Goal: Task Accomplishment & Management: Manage account settings

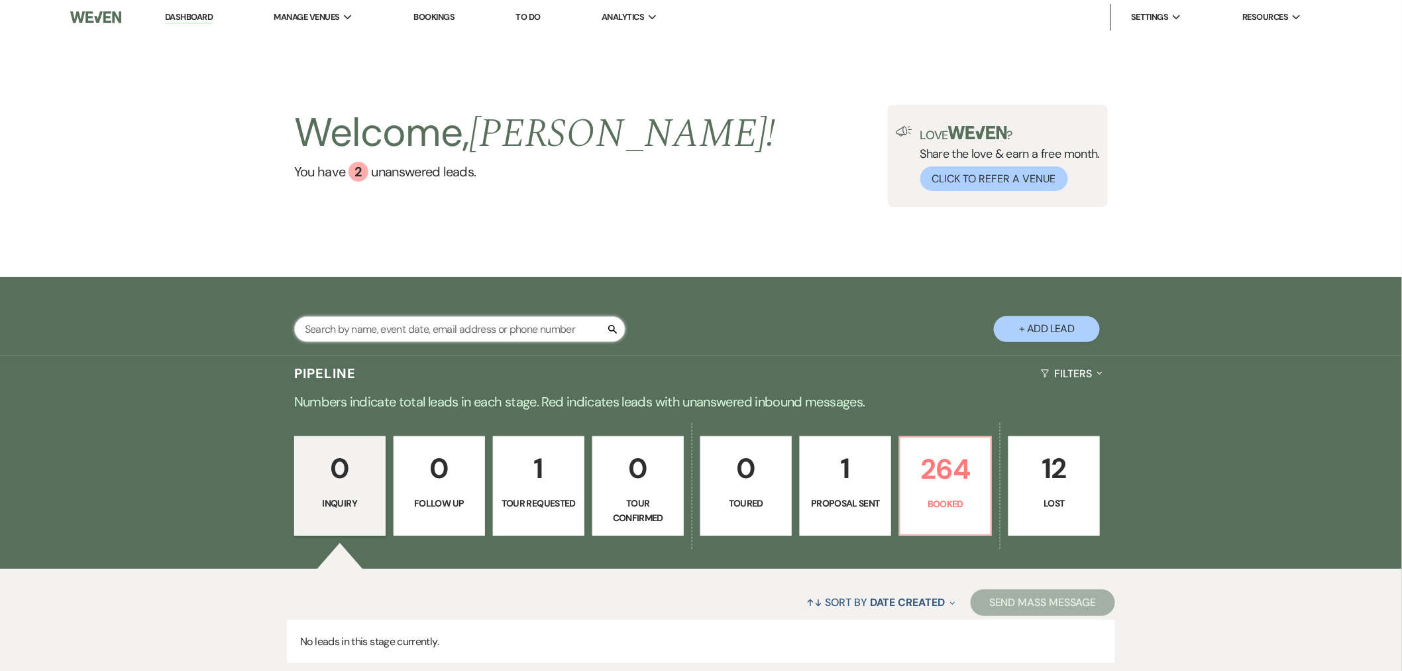
click at [466, 321] on input "text" at bounding box center [459, 329] width 331 height 26
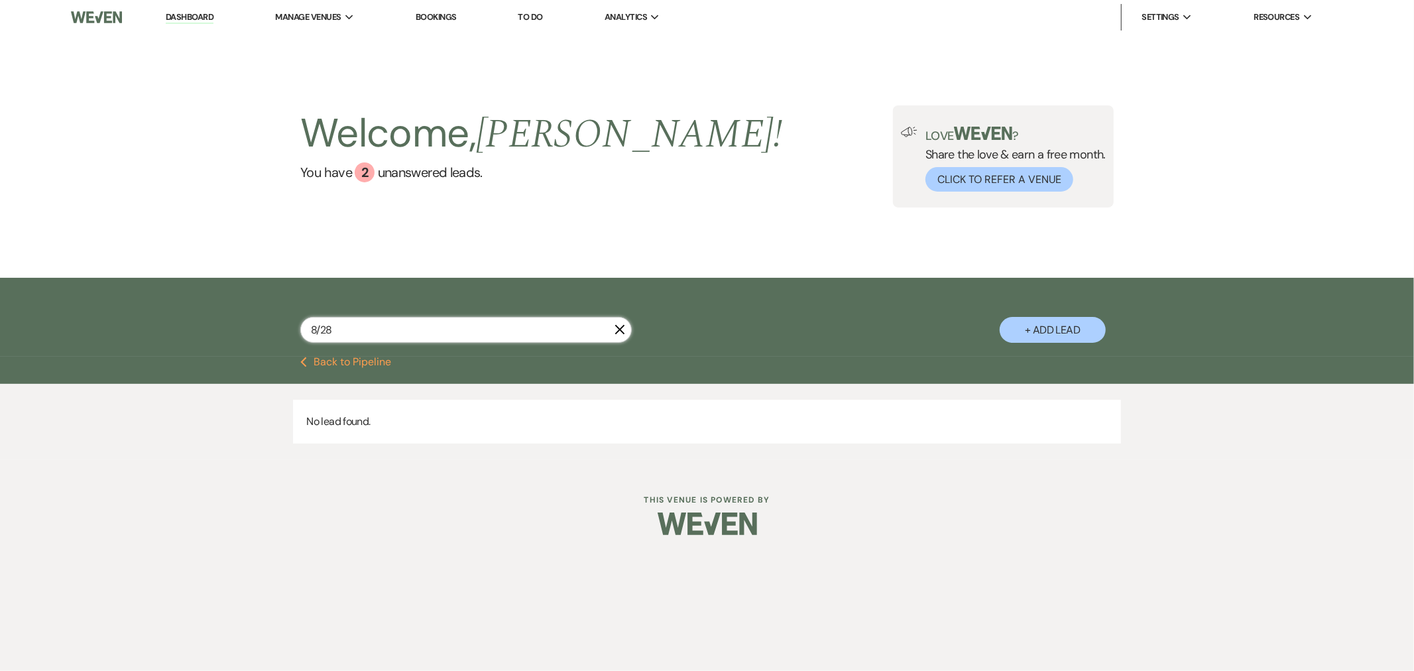
type input "8/28"
click at [333, 30] on link "[GEOGRAPHIC_DATA][PERSON_NAME]" at bounding box center [357, 43] width 162 height 27
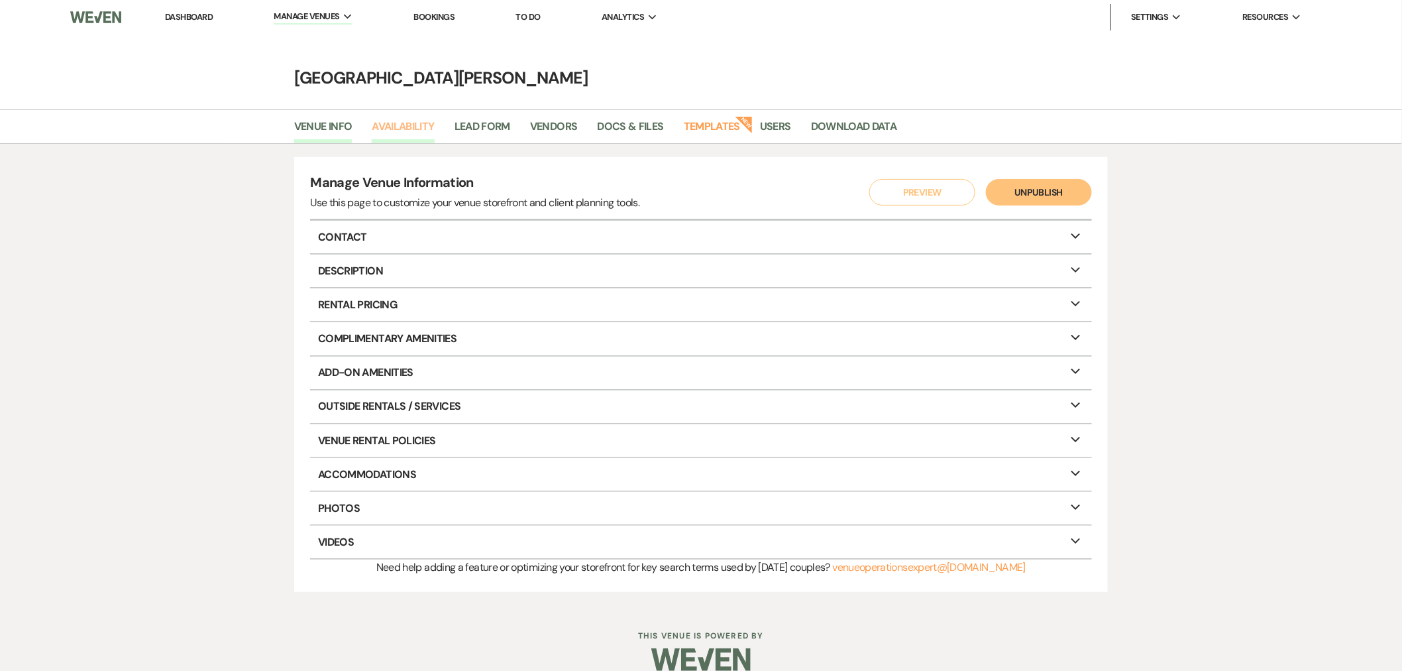
click at [398, 123] on link "Availability" at bounding box center [403, 130] width 62 height 25
select select "3"
select select "2026"
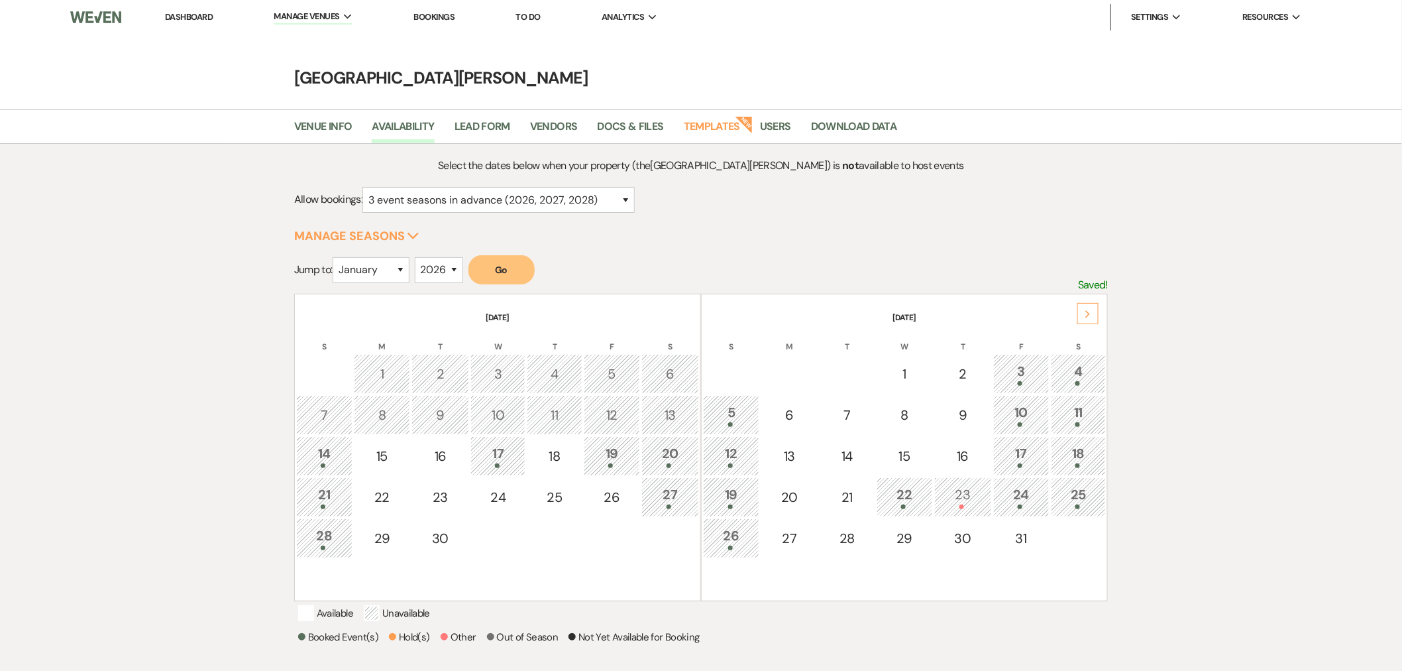
click at [178, 16] on link "Dashboard" at bounding box center [189, 16] width 48 height 11
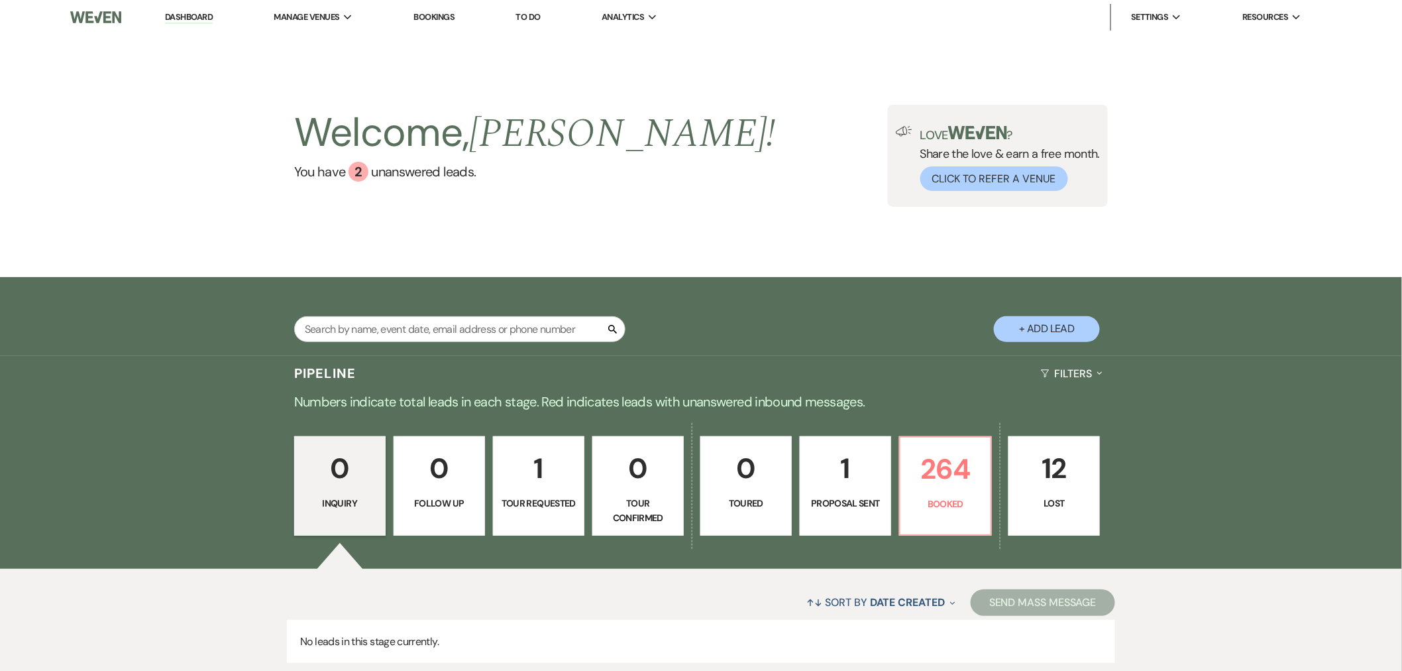
click at [428, 317] on div "Search + Add Lead" at bounding box center [701, 318] width 954 height 69
click at [416, 323] on input "text" at bounding box center [459, 329] width 331 height 26
type input "[PERSON_NAME]"
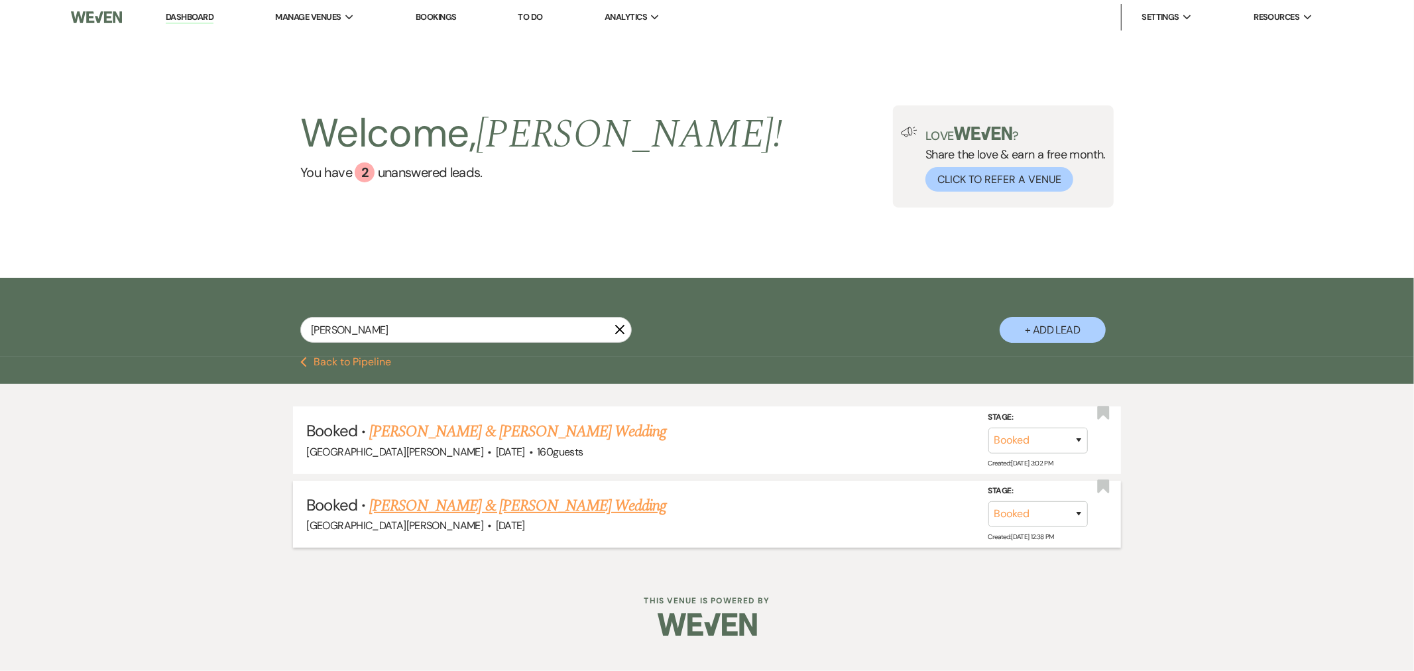
click at [490, 513] on link "[PERSON_NAME] & [PERSON_NAME] Wedding" at bounding box center [517, 506] width 297 height 24
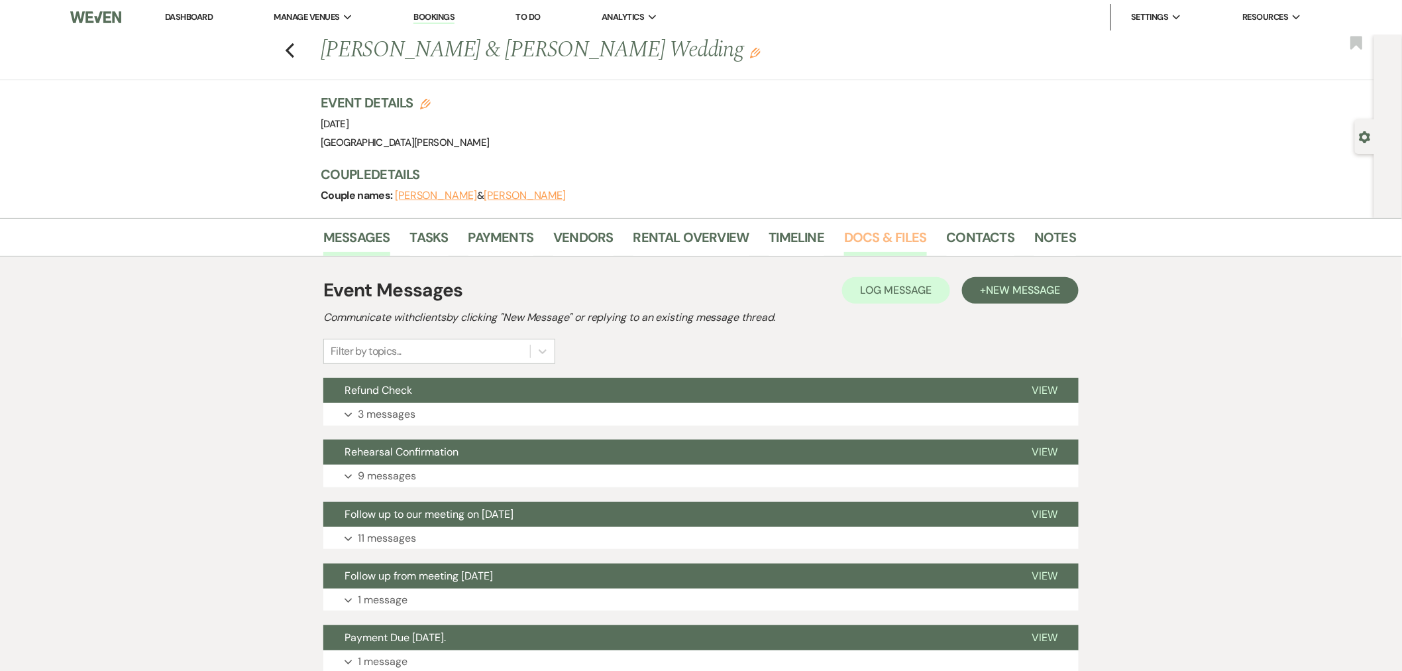
click at [875, 241] on link "Docs & Files" at bounding box center [885, 241] width 82 height 29
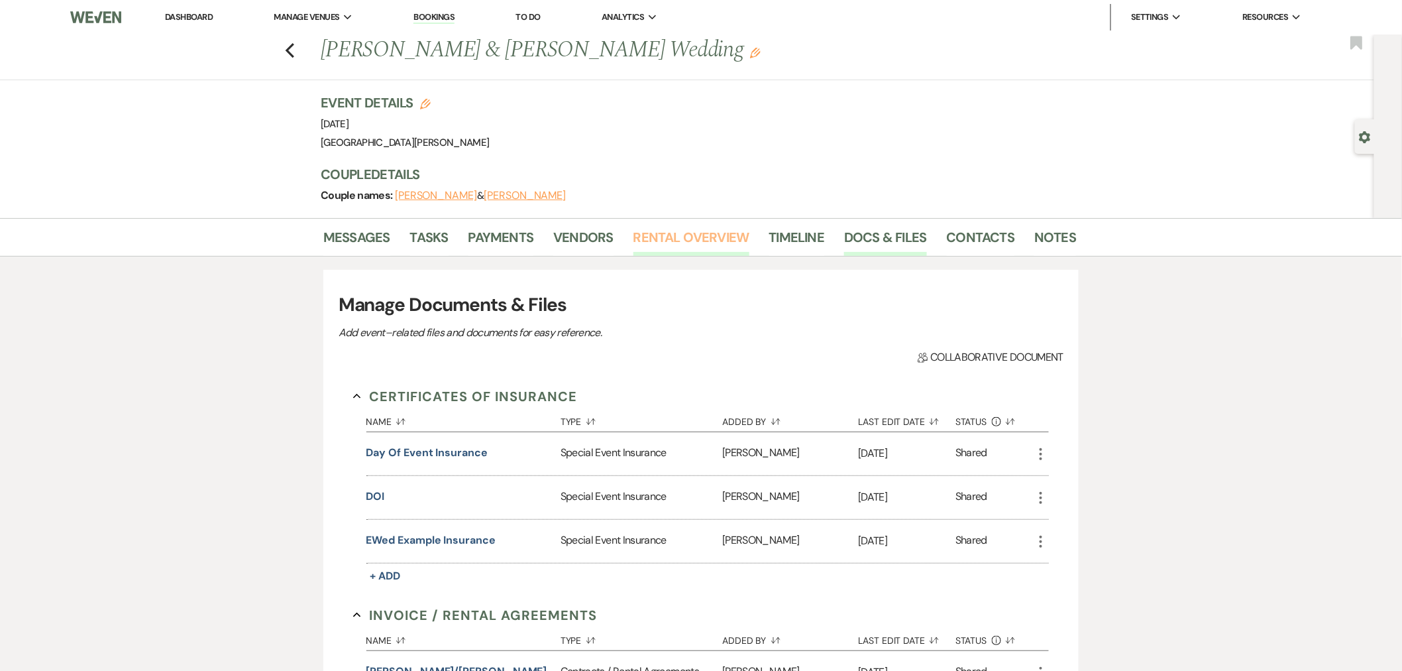
click at [659, 233] on link "Rental Overview" at bounding box center [692, 241] width 116 height 29
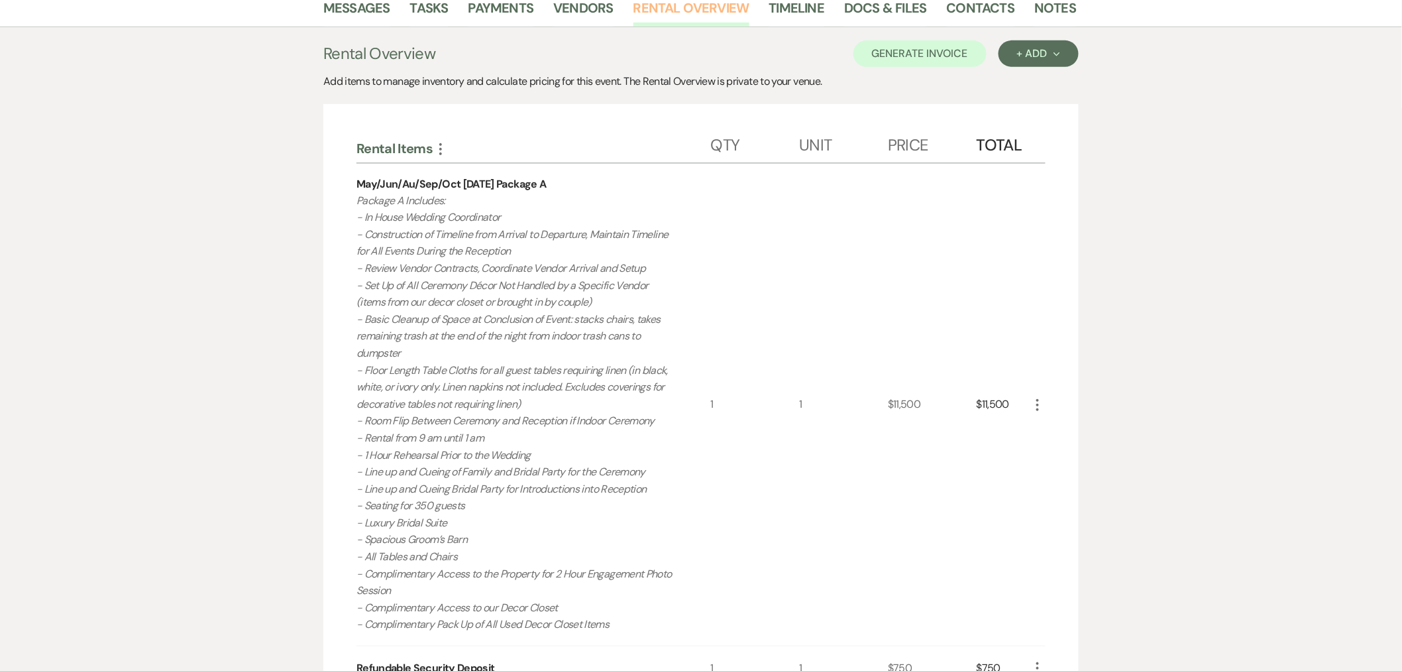
scroll to position [147, 0]
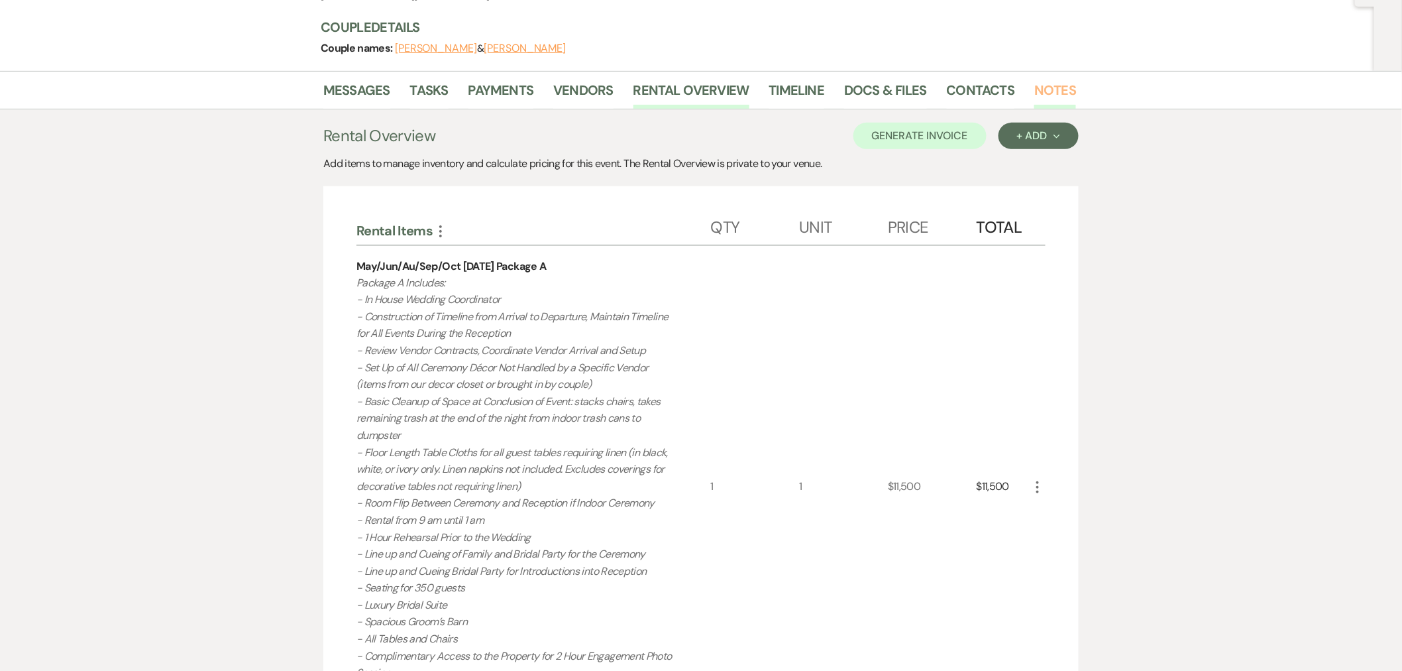
click at [1037, 94] on link "Notes" at bounding box center [1056, 94] width 42 height 29
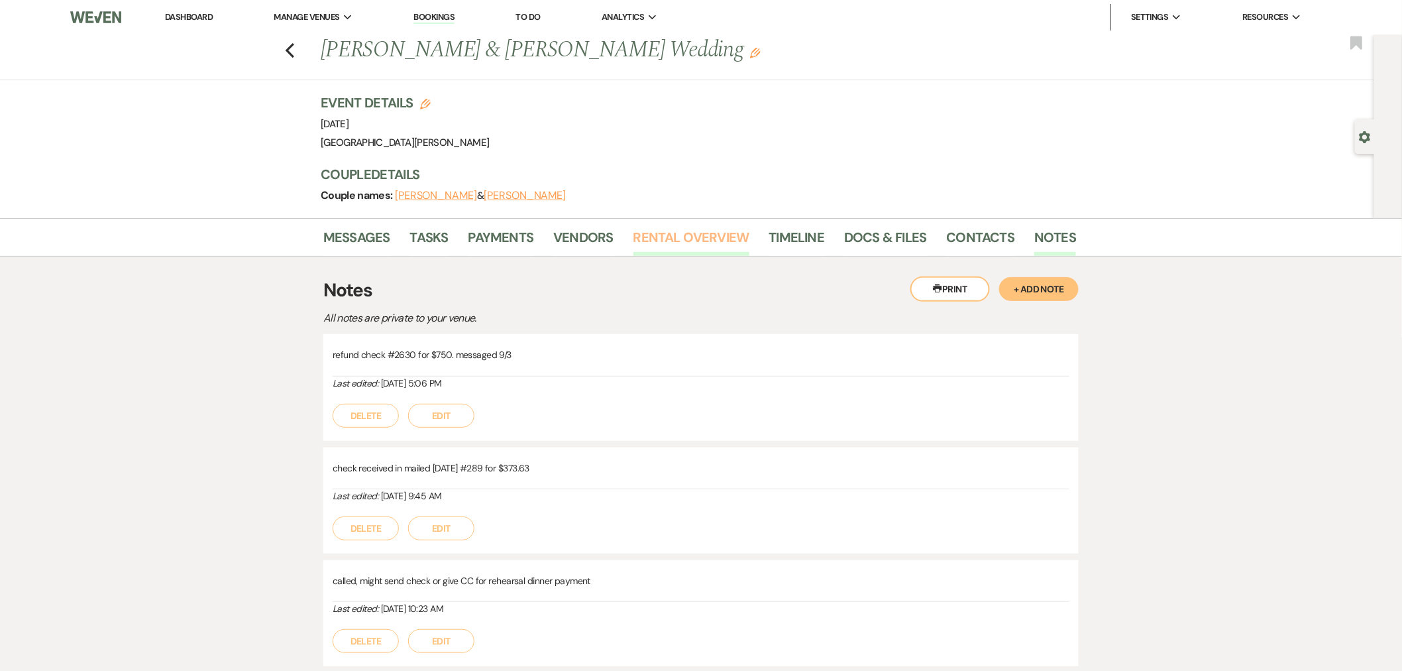
click at [663, 236] on link "Rental Overview" at bounding box center [692, 241] width 116 height 29
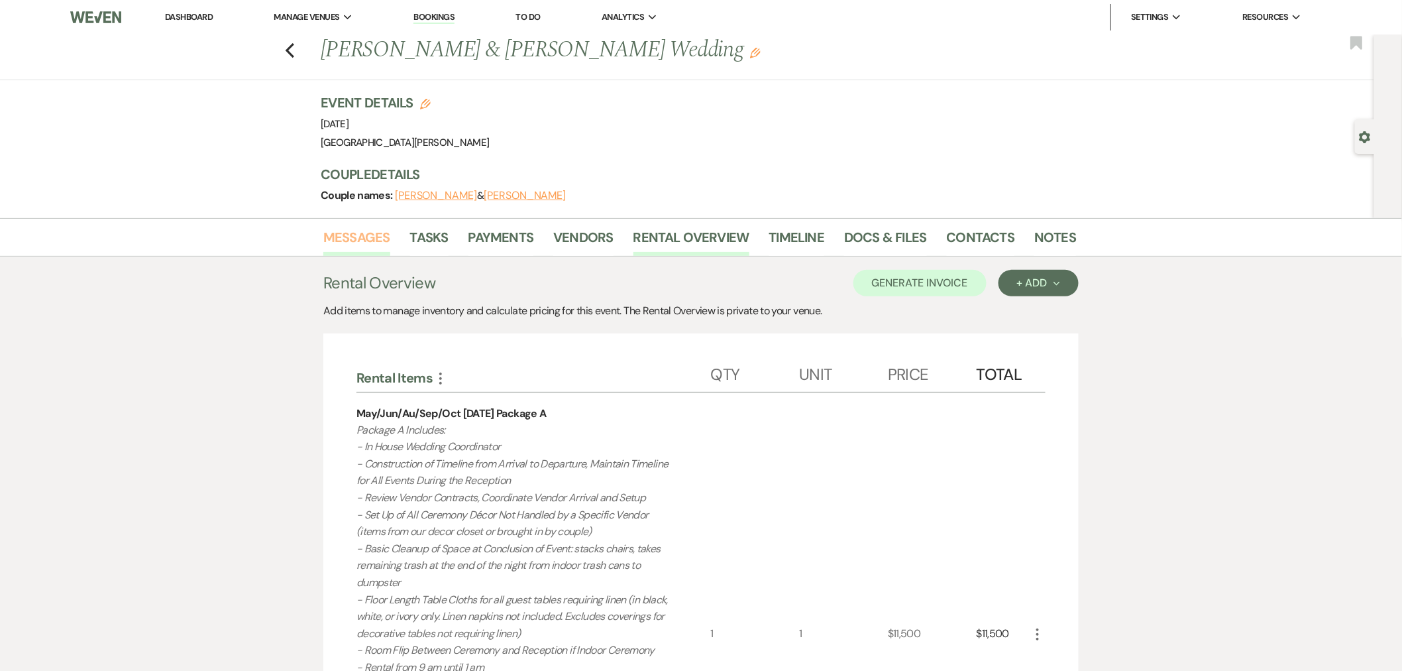
click at [369, 237] on link "Messages" at bounding box center [356, 241] width 67 height 29
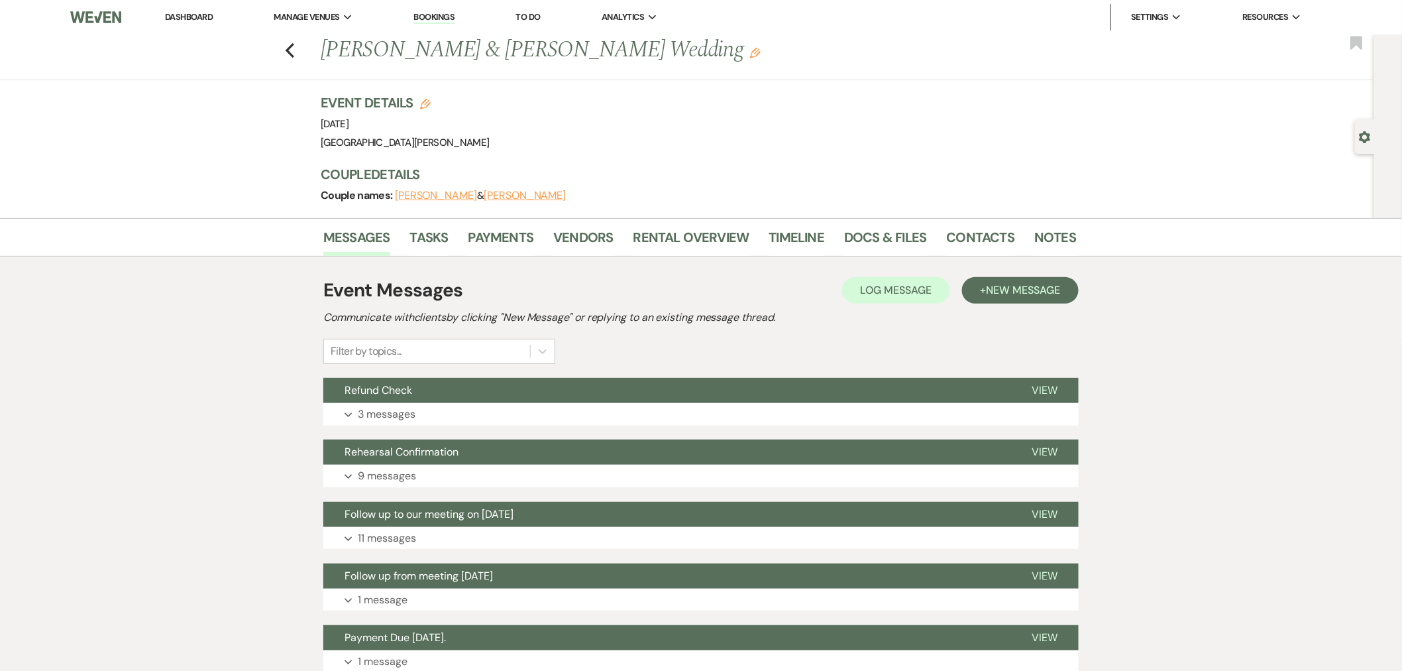
click at [207, 17] on link "Dashboard" at bounding box center [189, 16] width 48 height 11
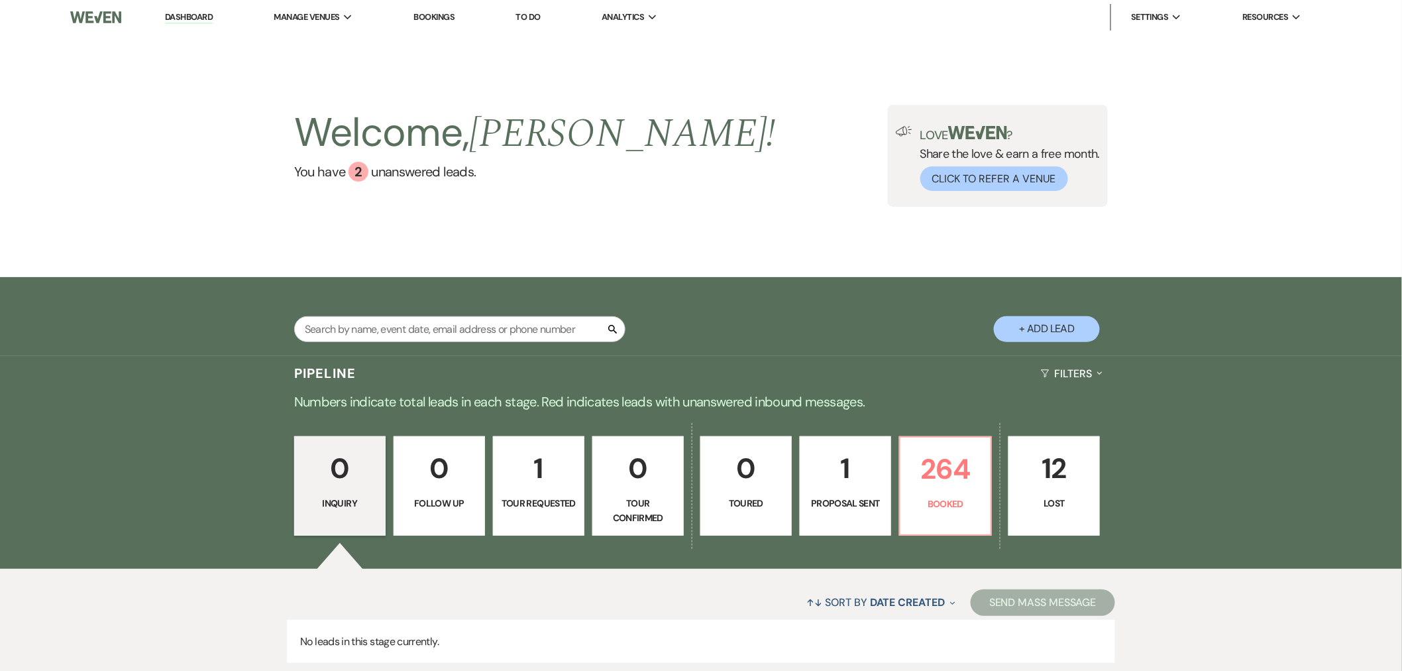
click at [623, 266] on div "Welcome, [PERSON_NAME] ! You have 2 unanswered lead s . Love ? Share the love &…" at bounding box center [701, 155] width 1402 height 243
